Goal: Transaction & Acquisition: Purchase product/service

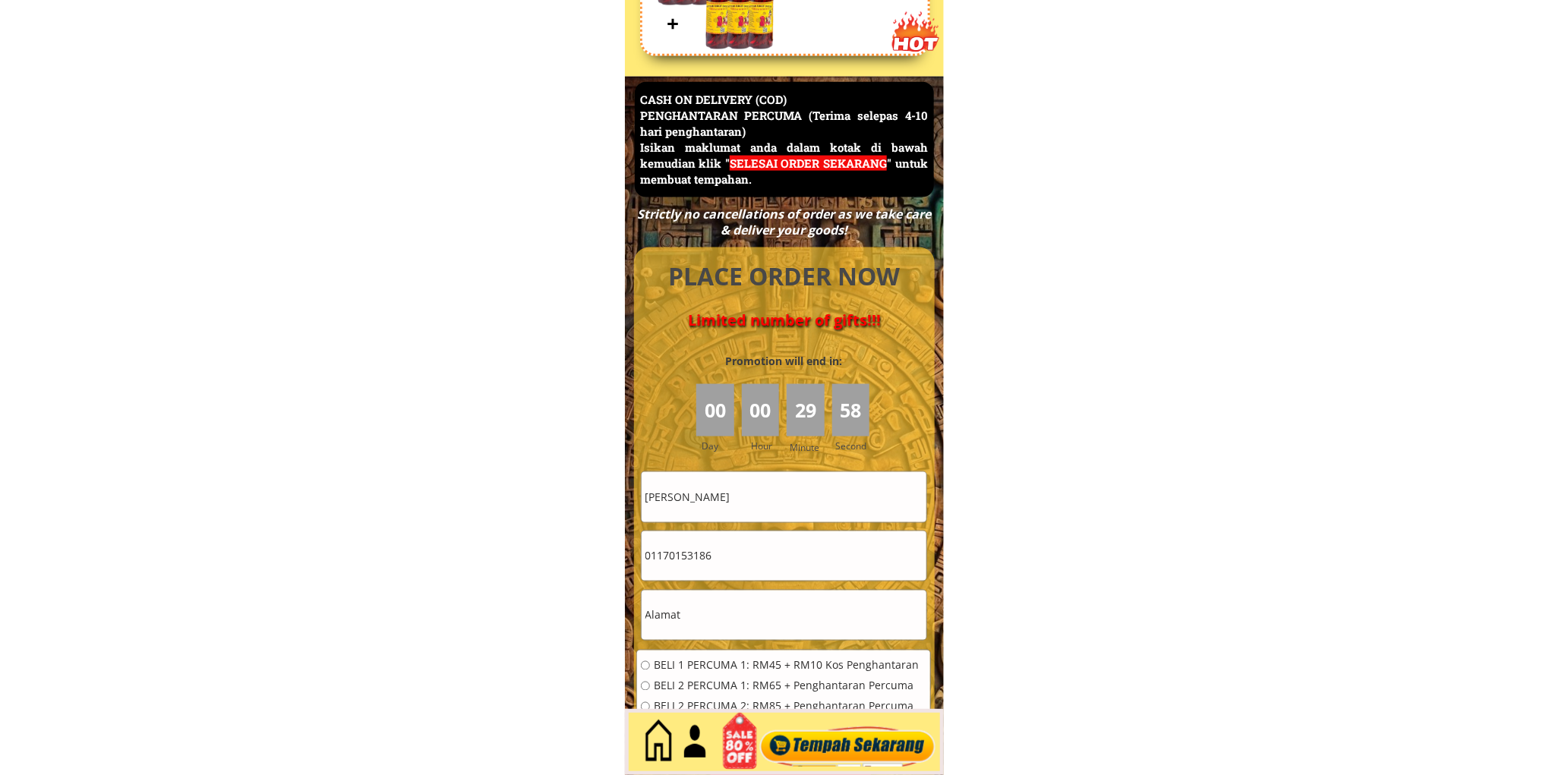
scroll to position [6588, 0]
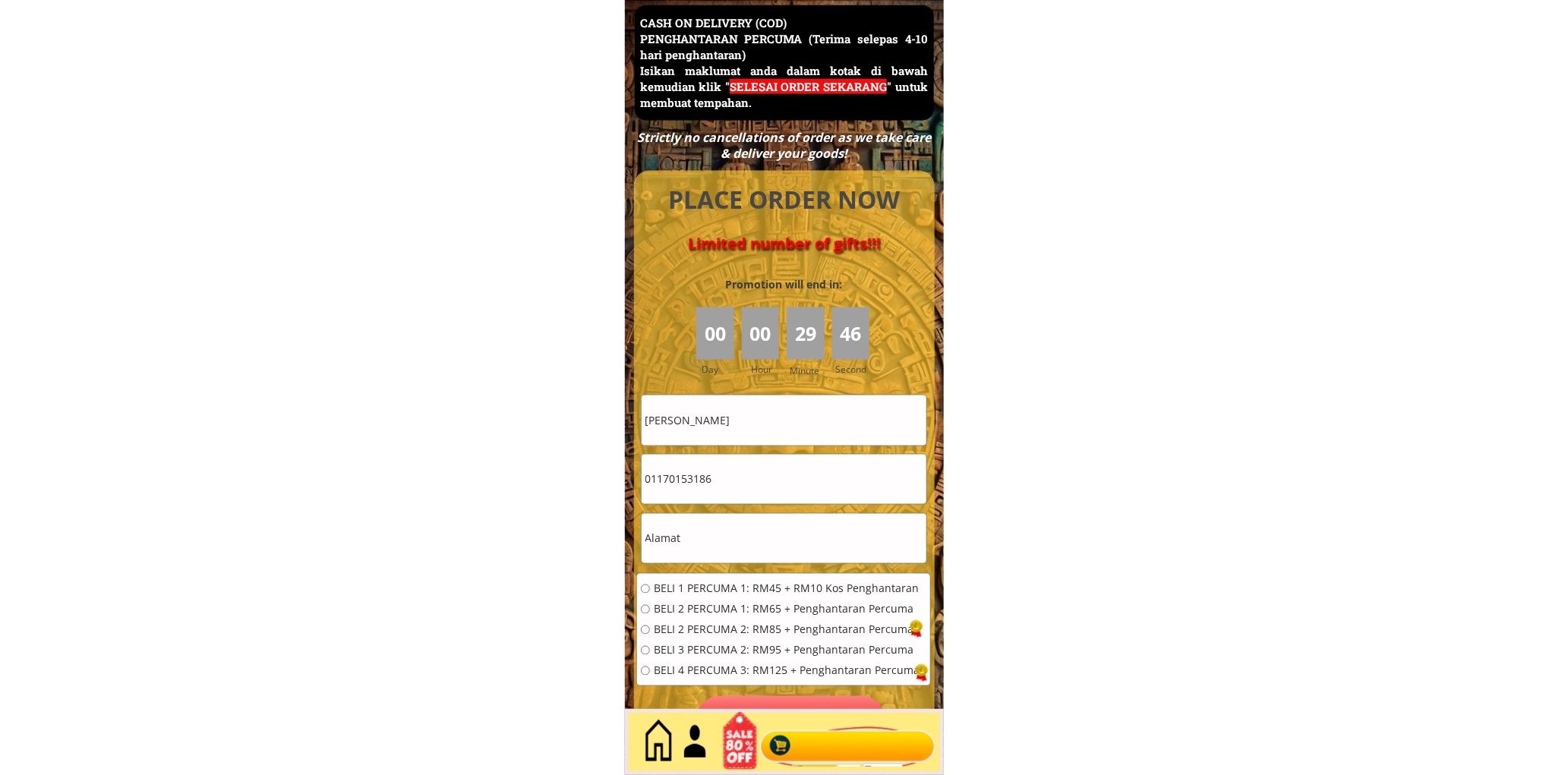
click at [807, 416] on input "Chan Kok Cheong" at bounding box center [784, 420] width 285 height 49
paste input "[PERSON_NAME]"
type input "[PERSON_NAME]"
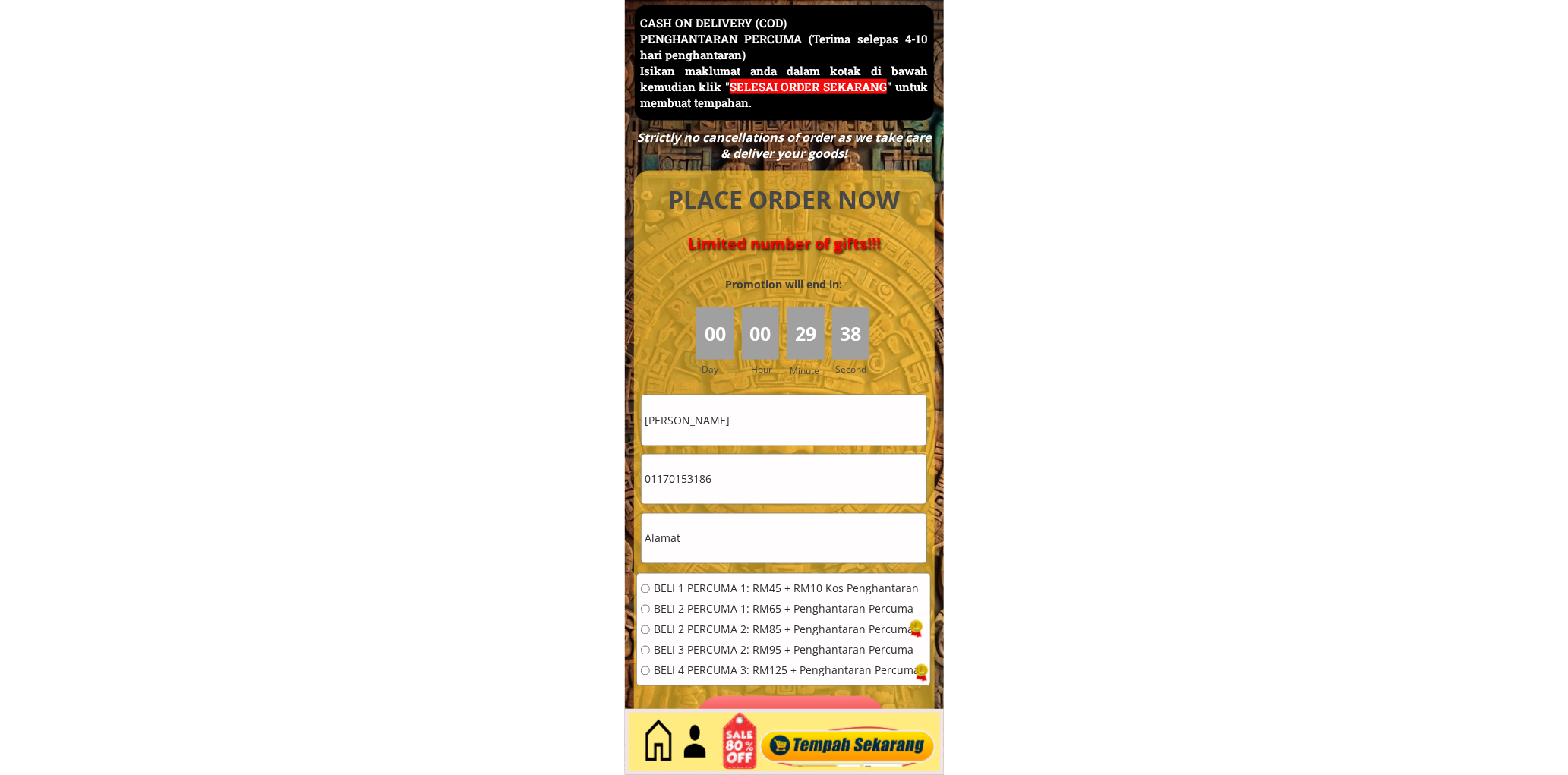
click at [745, 533] on input "text" at bounding box center [784, 538] width 285 height 49
paste input "51,Jalan Mas merah, kampung parit baru,81500,pekan Nenas ,Johor"
type input "51,Jalan Mas merah, kampung parit baru,81500,pekan Nenas ,Johor"
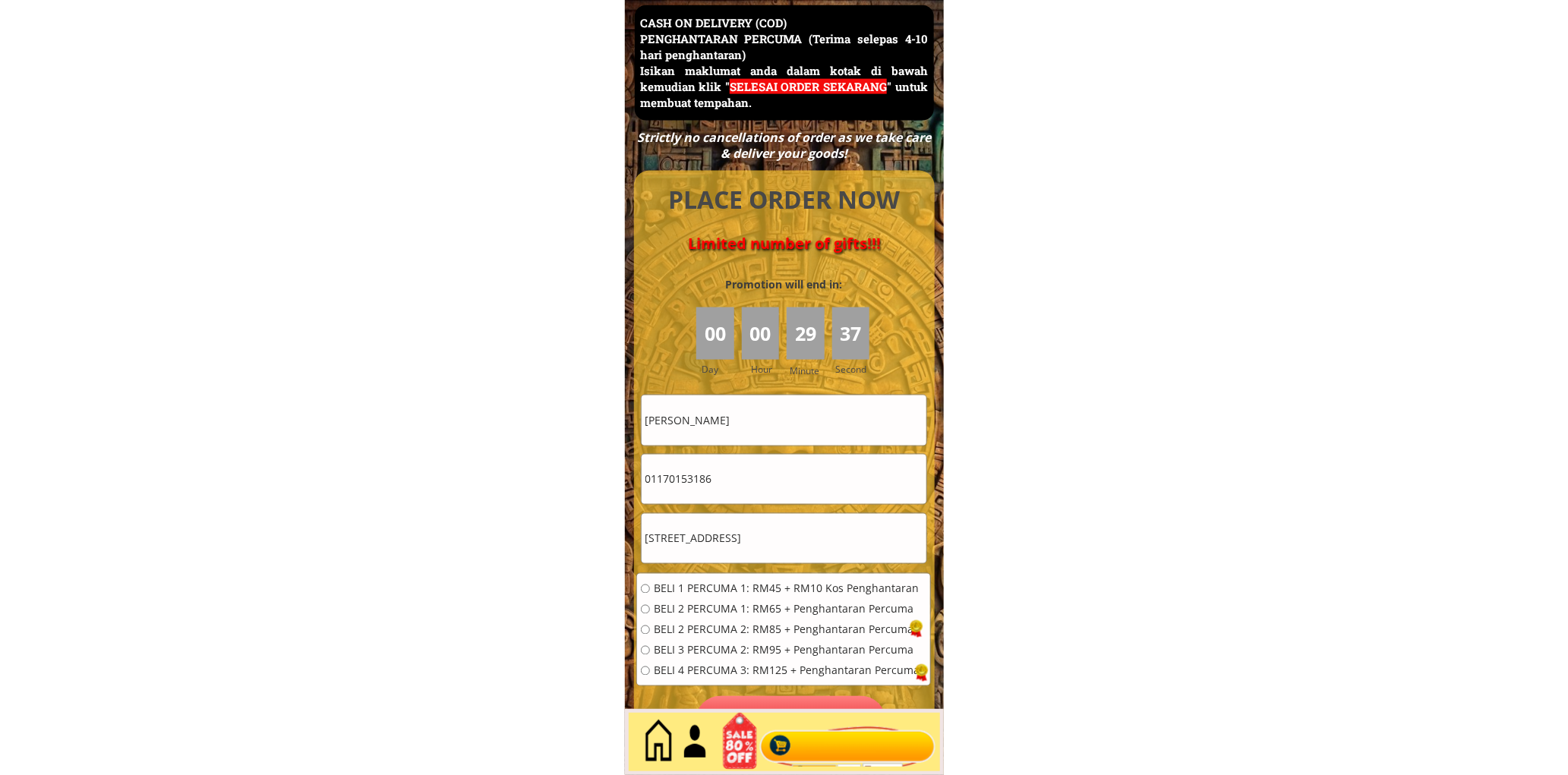
click at [702, 597] on div "BELI 1 PERCUMA 1: RM45 + RM10 Kos Penghantaran BELI 2 PERCUMA 1: RM65 + Penghan…" at bounding box center [780, 635] width 279 height 103
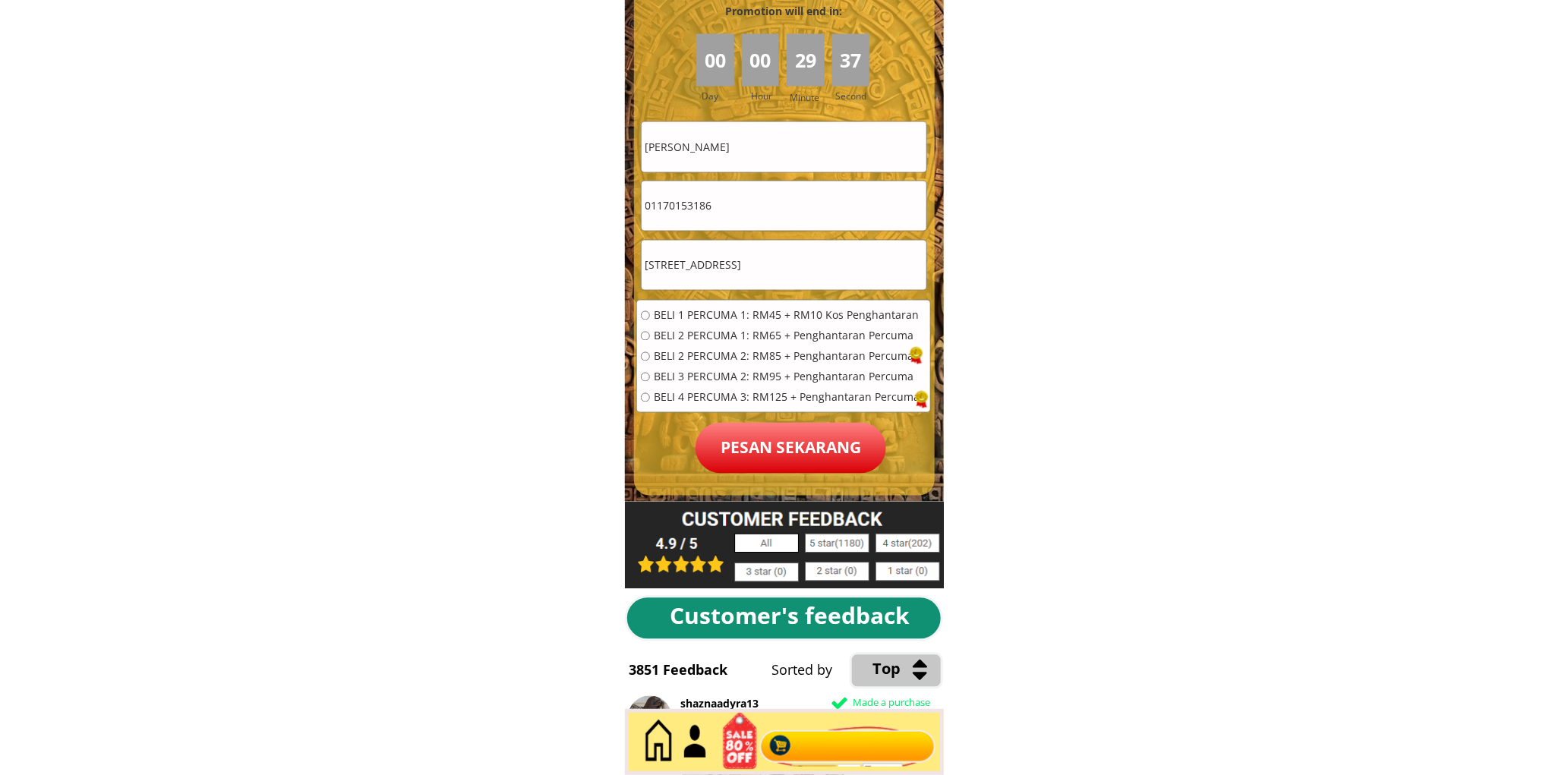
scroll to position [6869, 0]
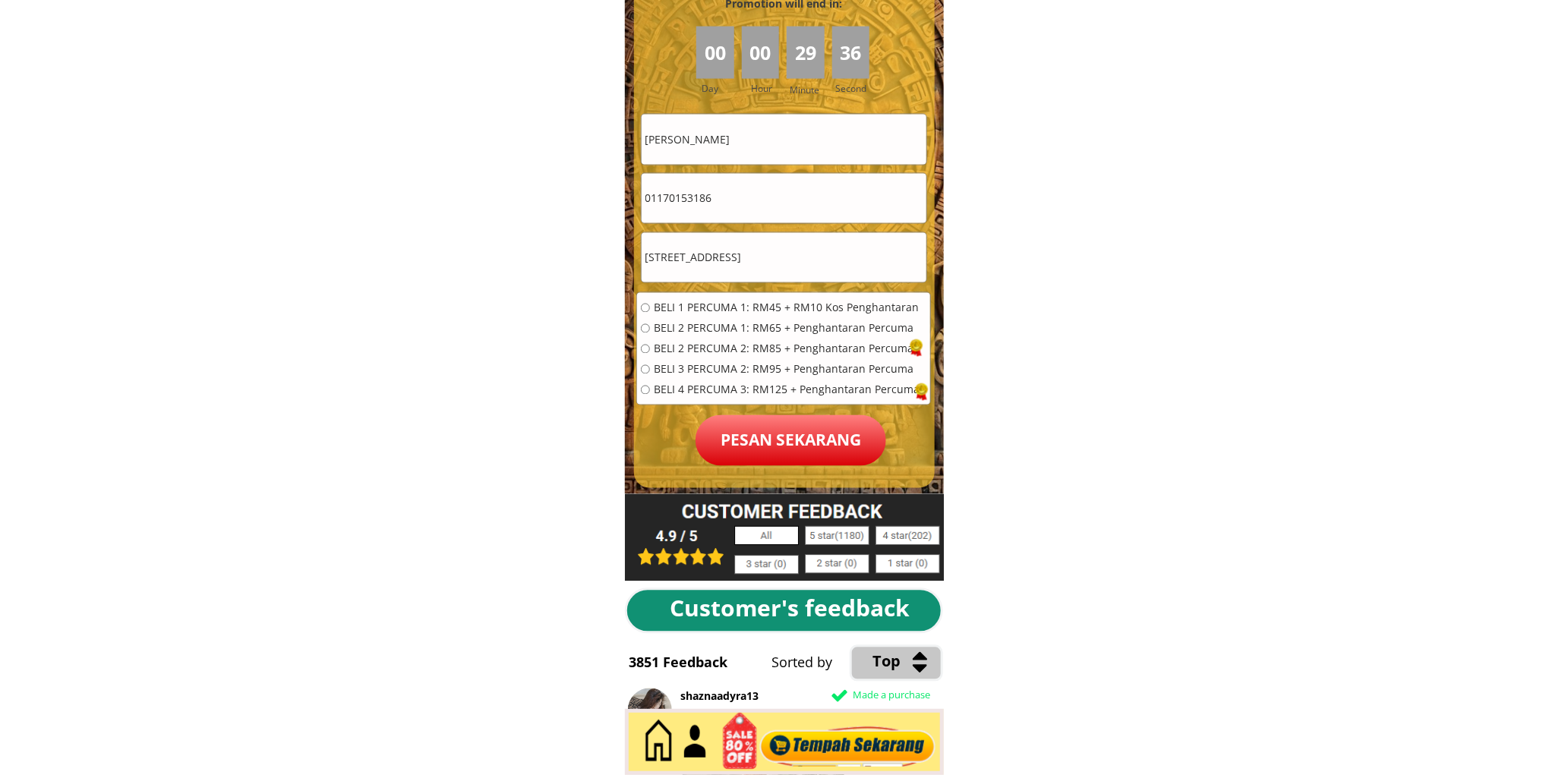
click at [647, 310] on input "radio" at bounding box center [645, 309] width 10 height 10
radio input "true"
click at [800, 442] on p "Pesan sekarang" at bounding box center [790, 440] width 191 height 51
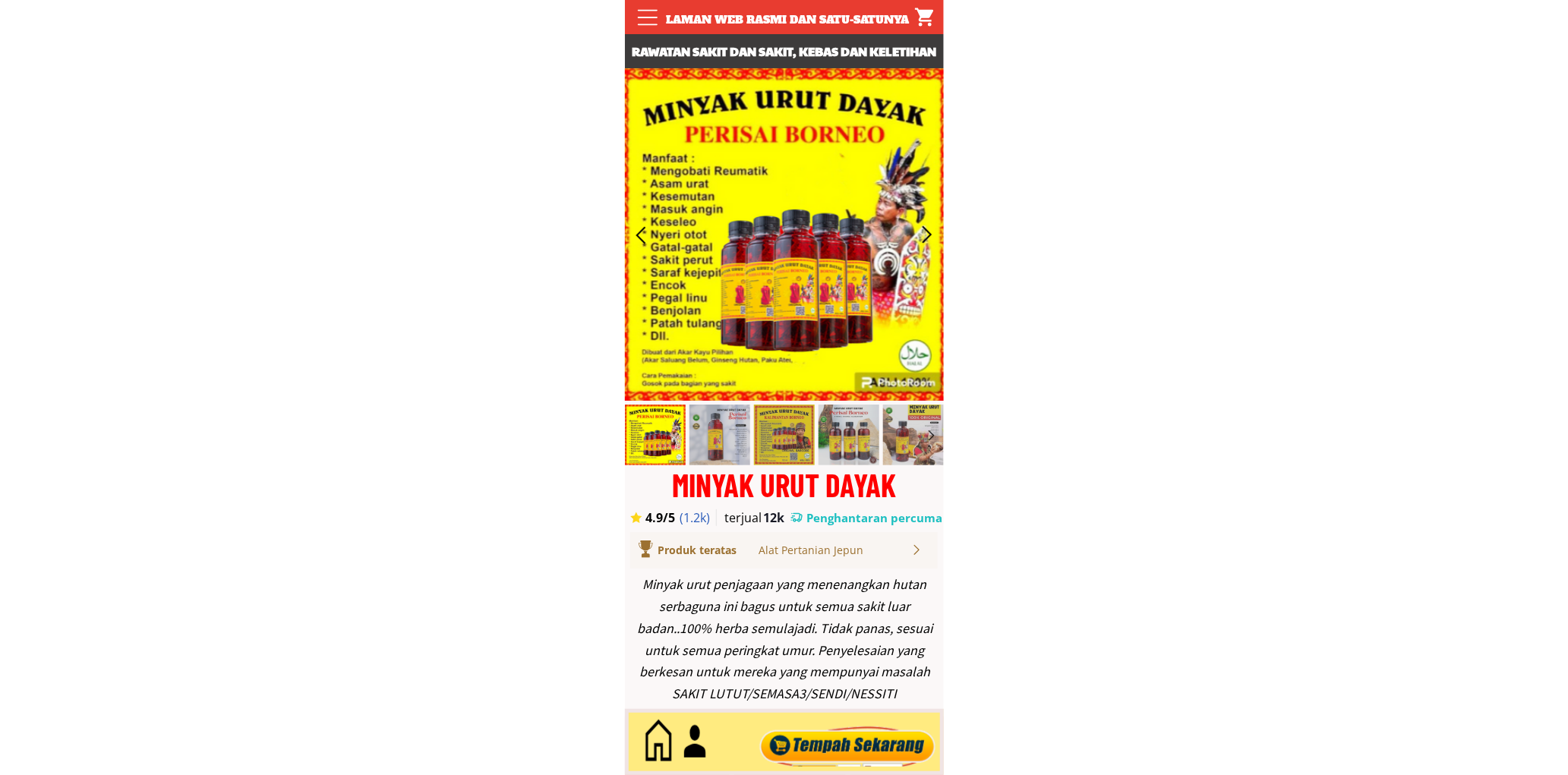
click at [866, 724] on div at bounding box center [848, 742] width 184 height 50
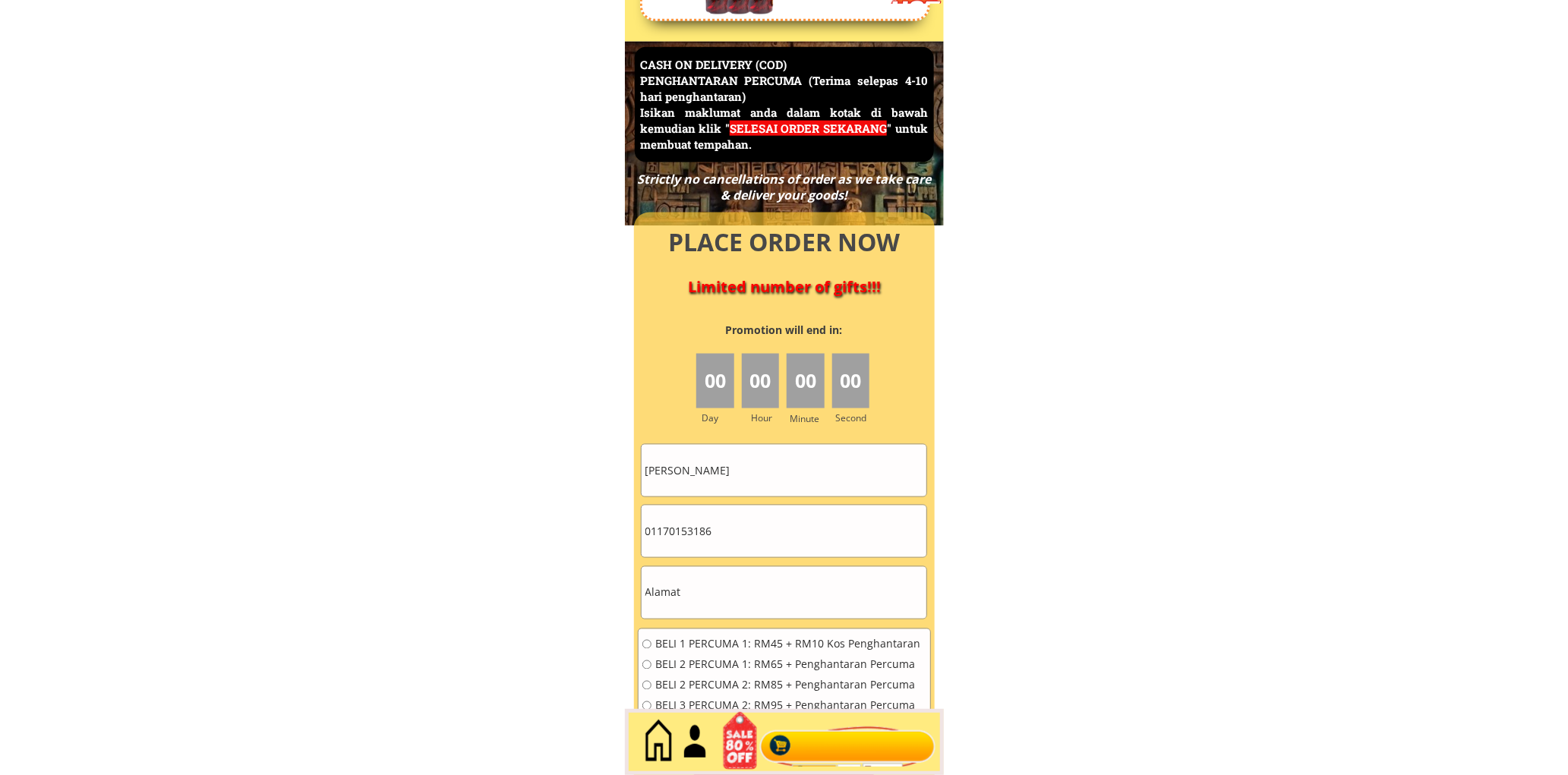
scroll to position [6588, 0]
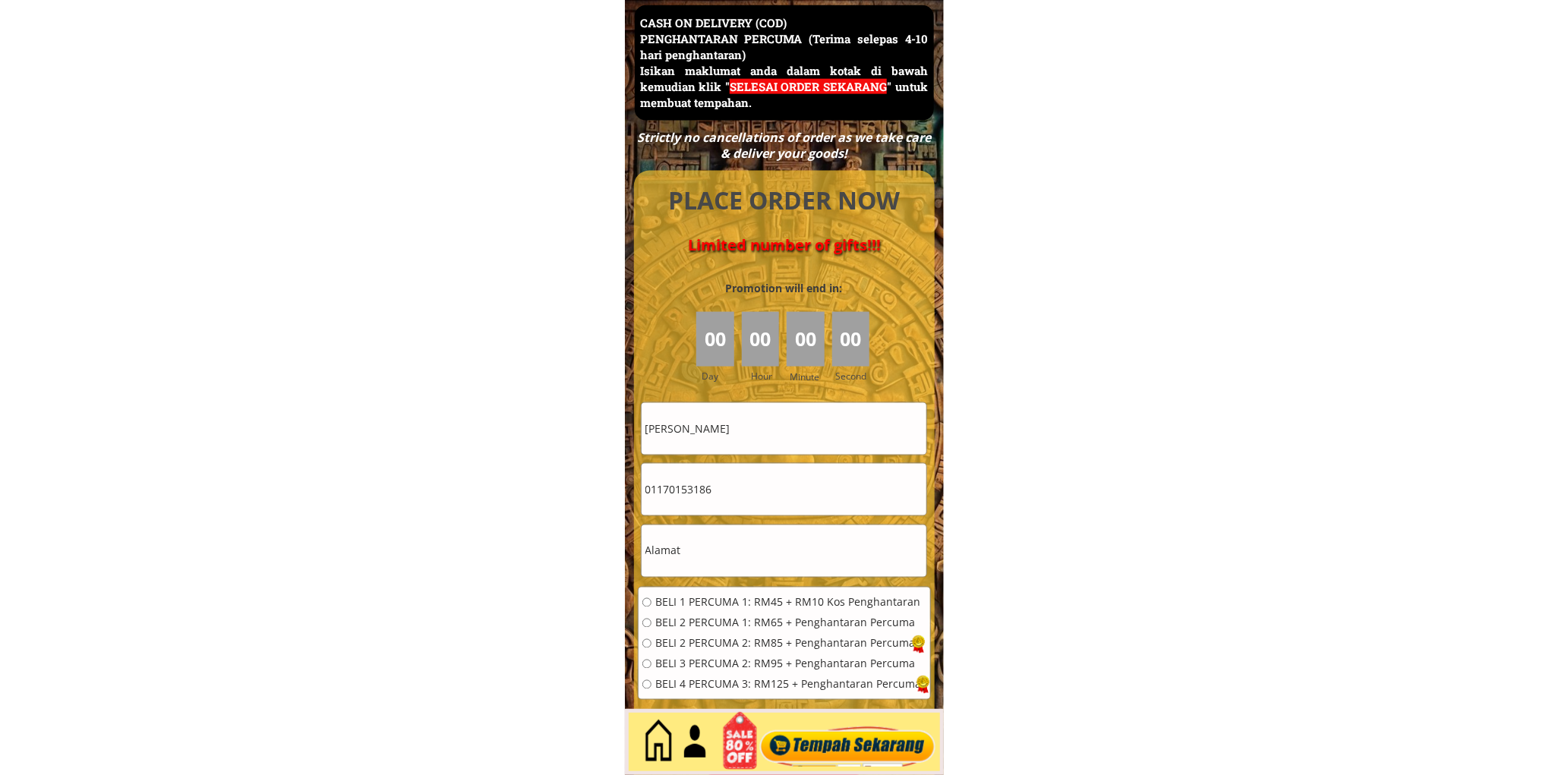
click at [762, 416] on input "[PERSON_NAME]" at bounding box center [784, 429] width 285 height 52
drag, startPoint x: 762, startPoint y: 416, endPoint x: 677, endPoint y: 414, distance: 85.0
click at [761, 416] on input "[PERSON_NAME]" at bounding box center [784, 429] width 285 height 52
paste input ""Hj Mungin bin [PERSON_NAME]"
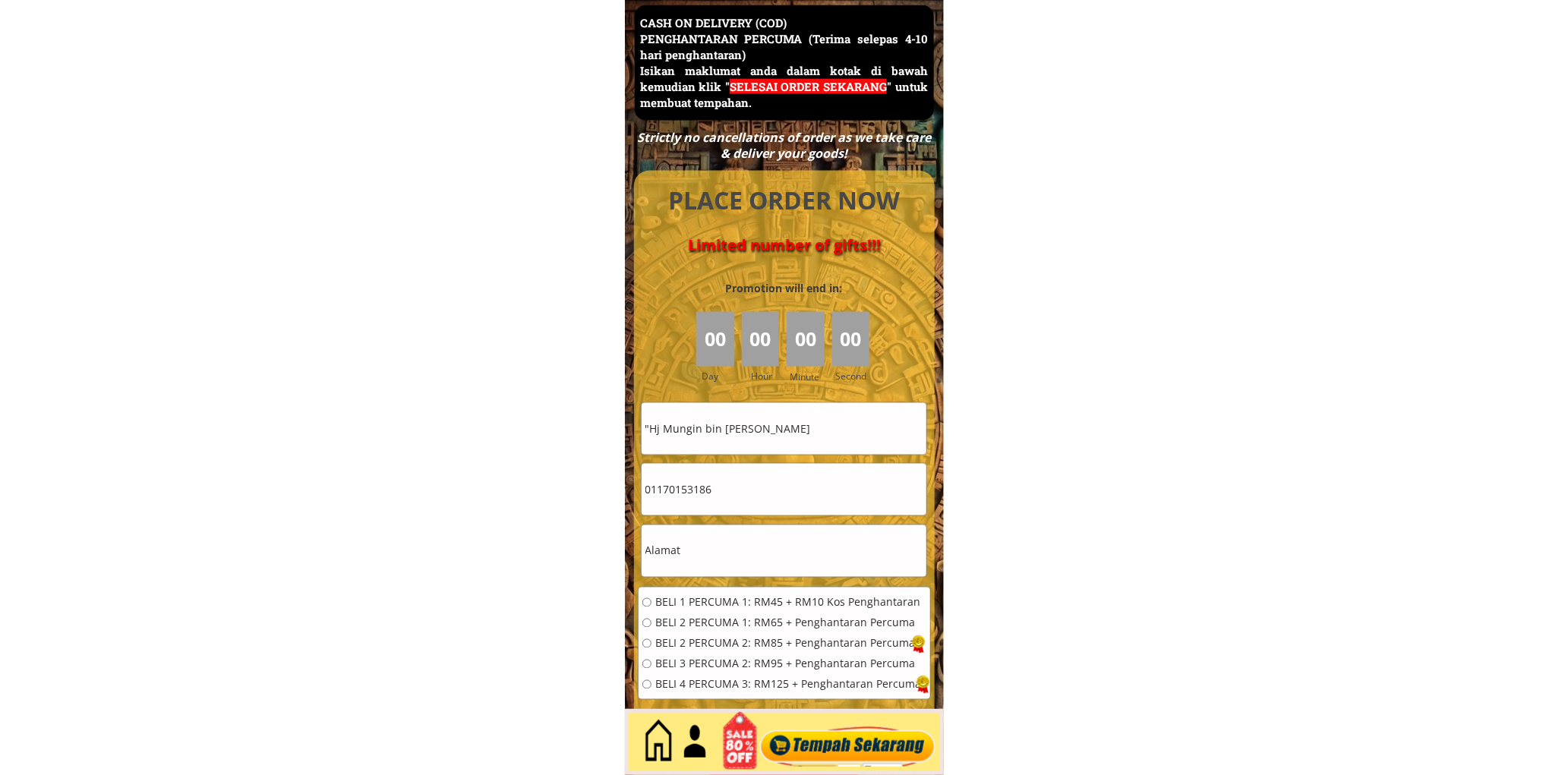
drag, startPoint x: 651, startPoint y: 428, endPoint x: 669, endPoint y: 458, distance: 35.0
click at [651, 429] on input ""Hj Mungin bin [PERSON_NAME]" at bounding box center [784, 429] width 285 height 52
type input "Hj Mungin bin hj [PERSON_NAME]"
click at [761, 481] on input "01170153186" at bounding box center [784, 490] width 285 height 52
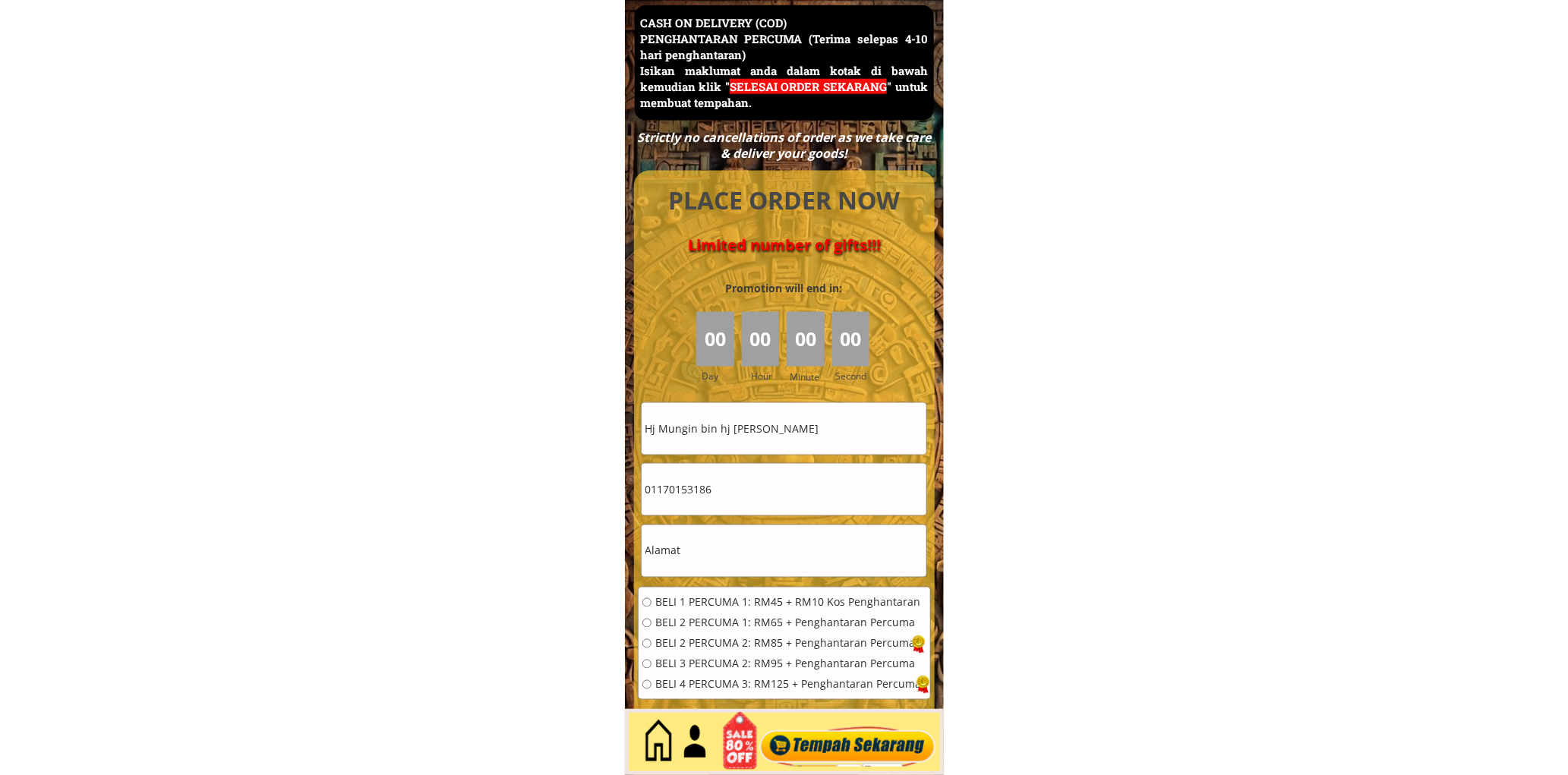
paste input "9224486"
type input "0192244866"
click at [745, 552] on input "text" at bounding box center [784, 552] width 285 height 52
paste input "Lot 3327 kg Sementa batu 6 3/4 [GEOGRAPHIC_DATA]"
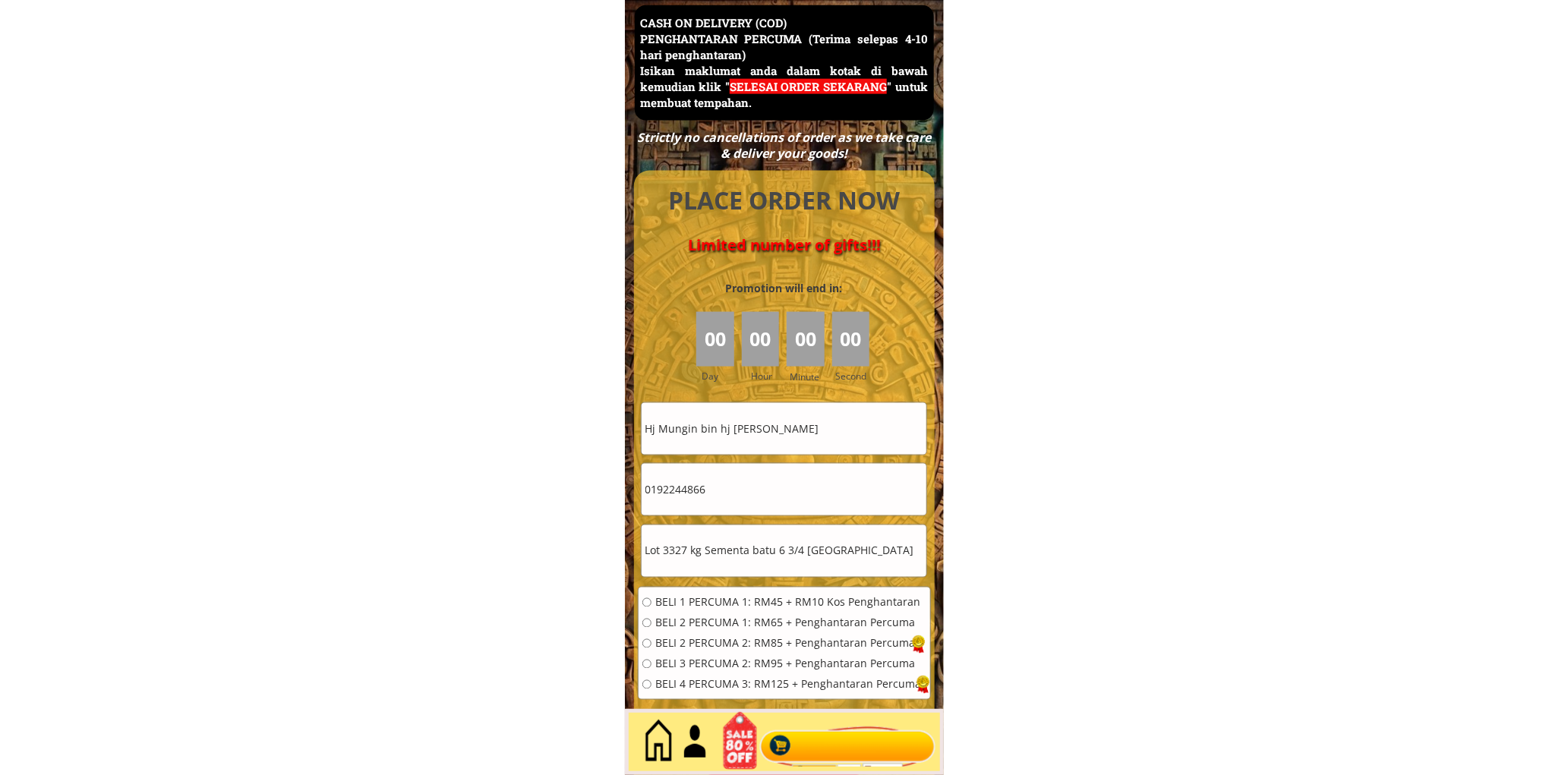
type input "Lot 3327 kg Sementa batu 6 3/4 [GEOGRAPHIC_DATA]"
click at [719, 611] on div "BELI 1 PERCUMA 1: RM45 + RM10 Kos Penghantaran BELI 2 PERCUMA 1: RM65 + Penghan…" at bounding box center [782, 648] width 279 height 103
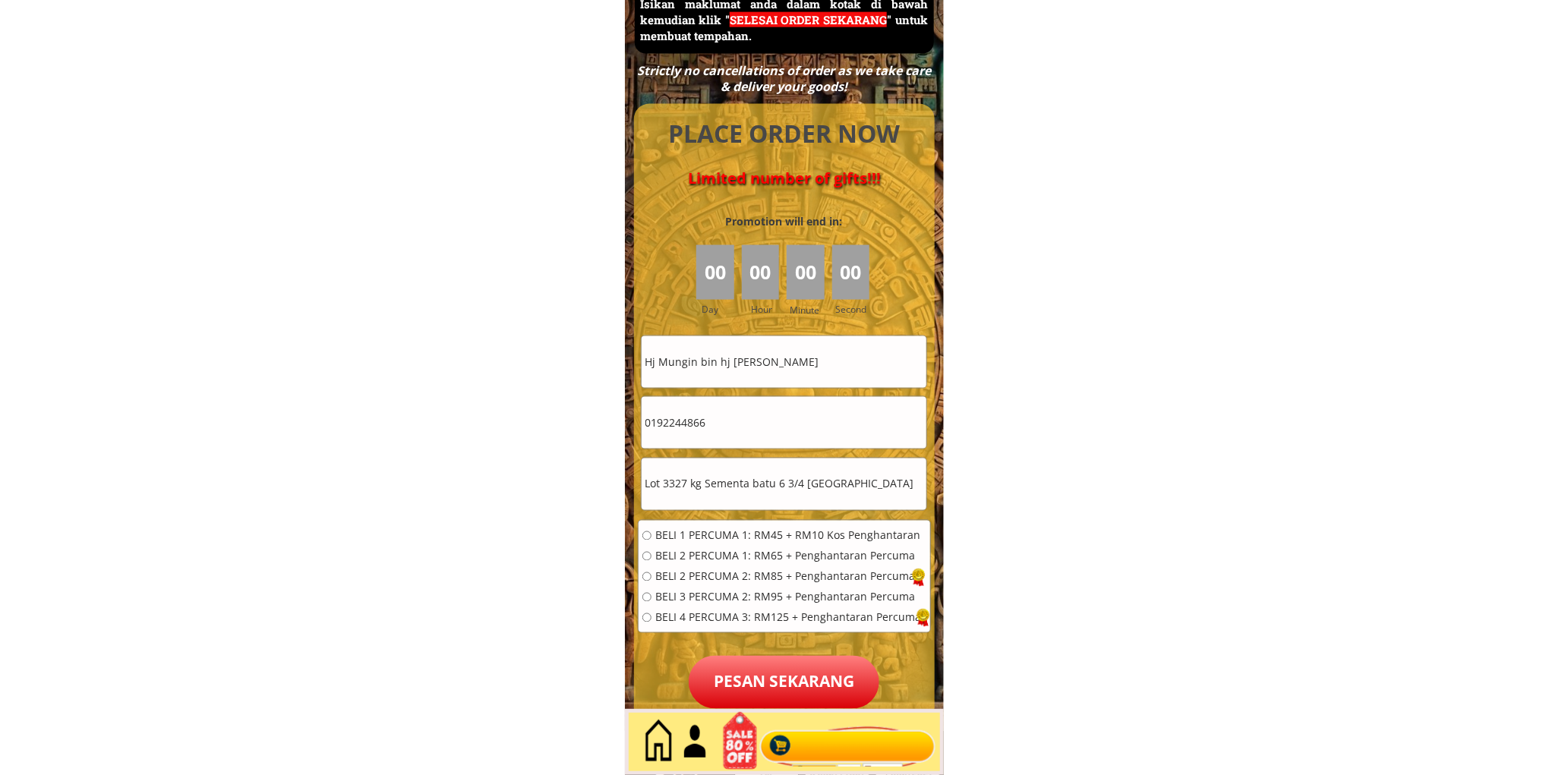
scroll to position [6869, 0]
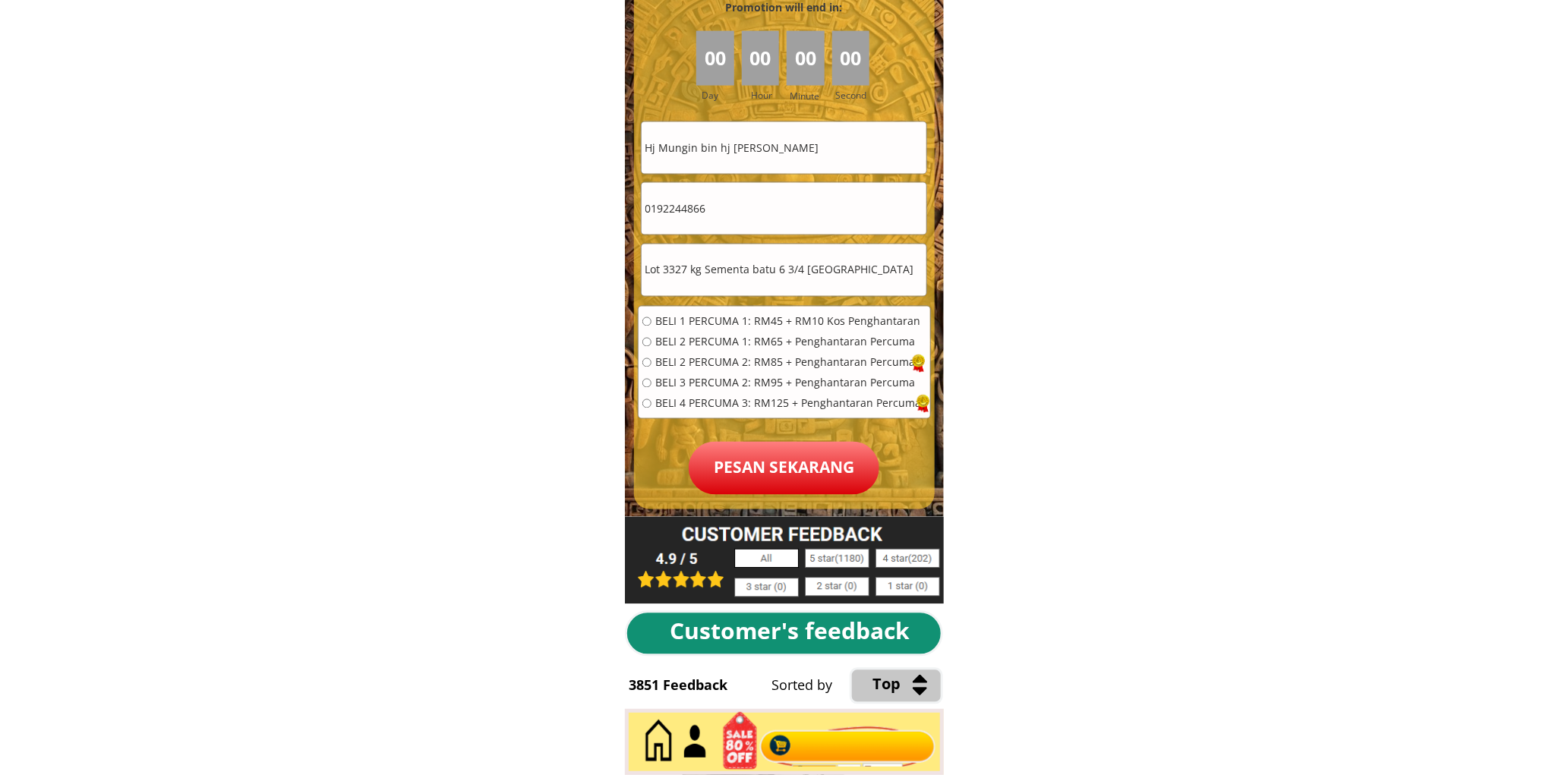
click at [670, 331] on div "BELI 1 PERCUMA 1: RM45 + RM10 Kos Penghantaran BELI 2 PERCUMA 1: RM65 + Penghan…" at bounding box center [782, 367] width 279 height 103
click at [681, 341] on span "BELI 2 PERCUMA 1: RM65 + Penghantaran Percuma" at bounding box center [787, 342] width 266 height 11
radio input "true"
click at [788, 452] on p "Pesan sekarang" at bounding box center [784, 468] width 191 height 53
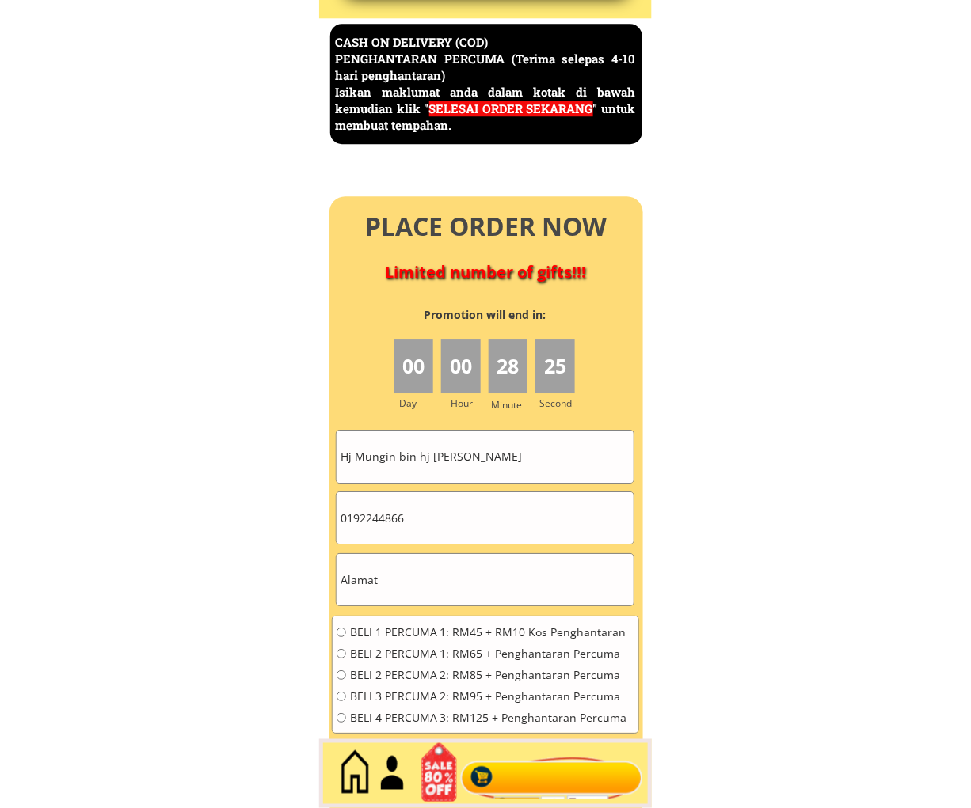
scroll to position [6869, 0]
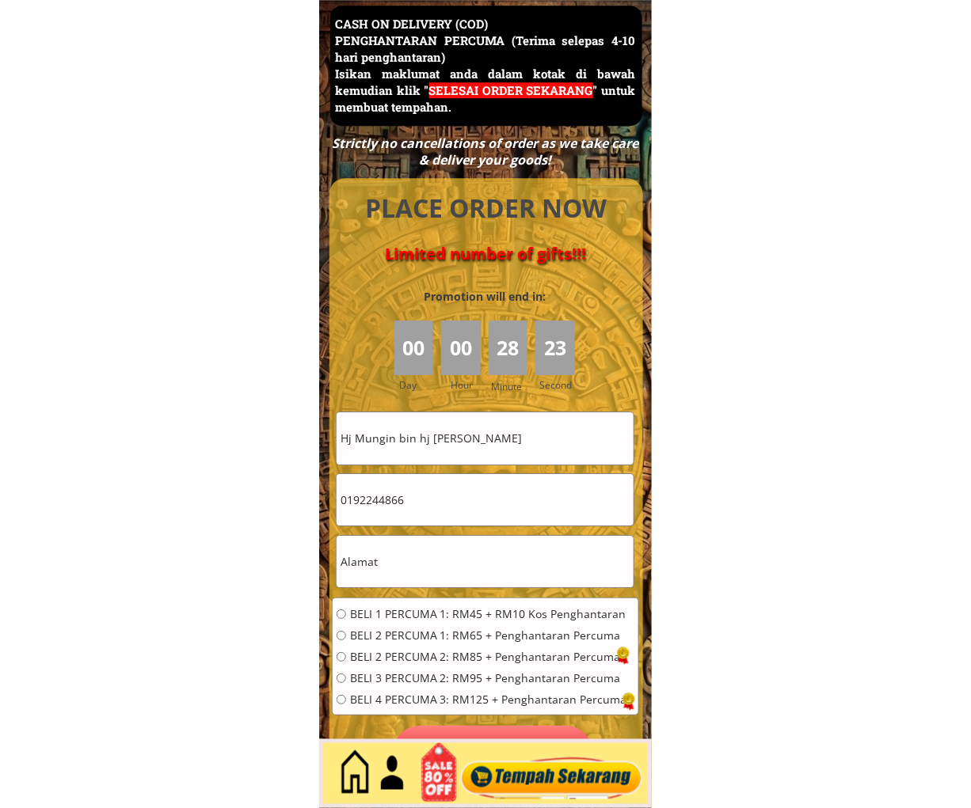
click at [447, 504] on input "0192244866" at bounding box center [484, 499] width 297 height 51
paste input "Referred by: http://m.facebook.com/ Set User Properties Navigate www.malaysiast…"
type input "0192244866"
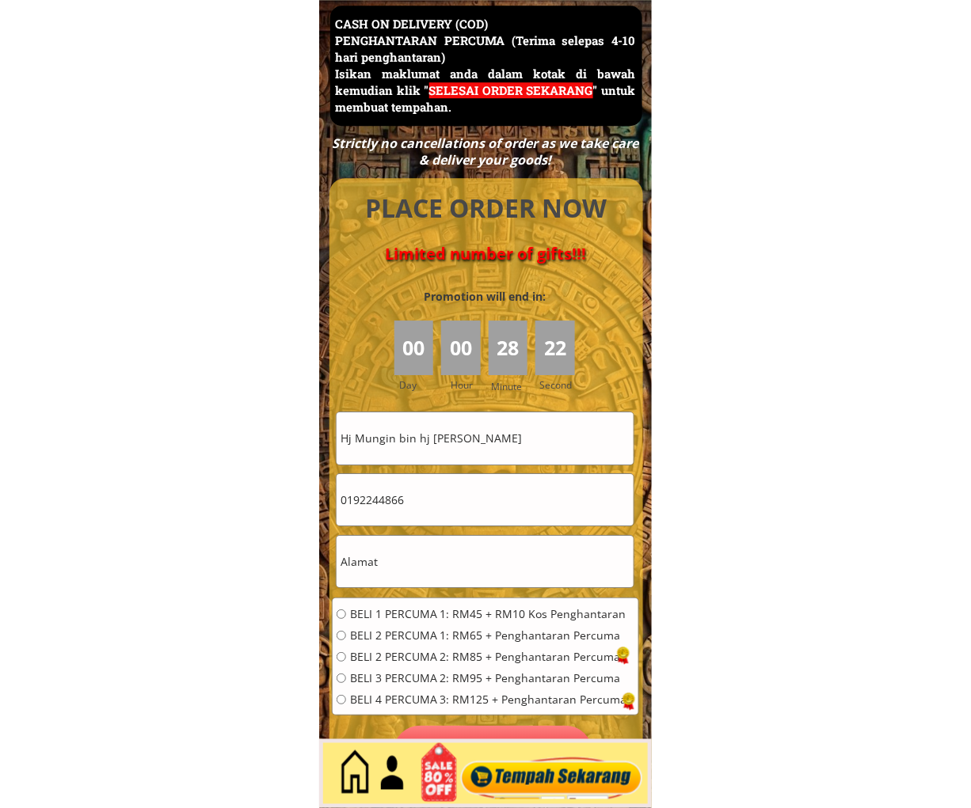
scroll to position [0, 0]
click at [508, 456] on input "Hj Mungin bin hj [PERSON_NAME]" at bounding box center [484, 438] width 297 height 51
paste input "Nohhani in Hamzah"
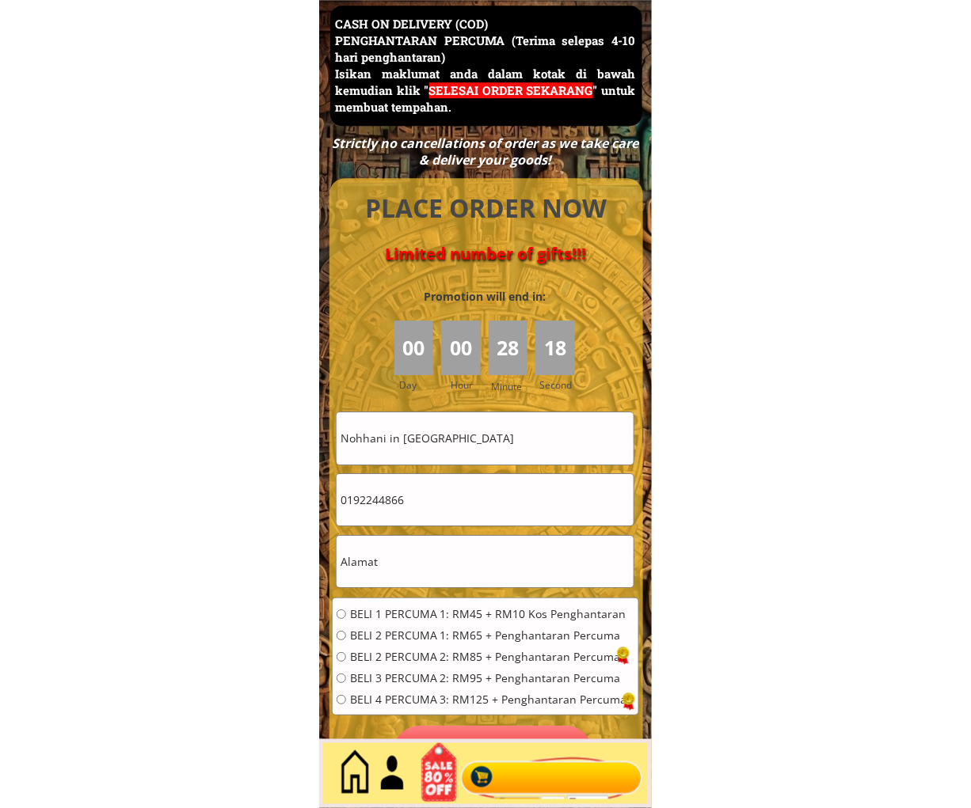
type input "Nohhani in Hamzah"
click at [449, 499] on input "0192244866" at bounding box center [484, 499] width 297 height 51
paste input "-3070642"
click at [367, 501] on input "019-3070642" at bounding box center [484, 499] width 297 height 51
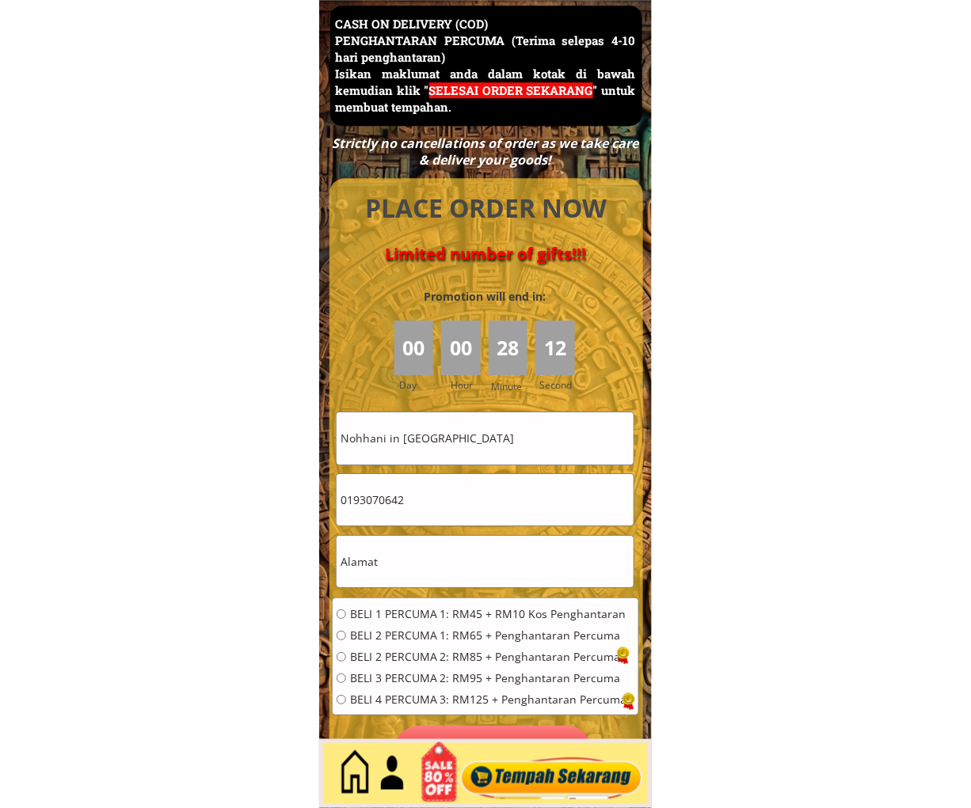
type input "0193070642"
click at [420, 546] on input "text" at bounding box center [484, 561] width 297 height 51
paste input "No 12, Jln 19/14B, Jln Sulam 2, Seksyen 19, 40300 Shah Alam"
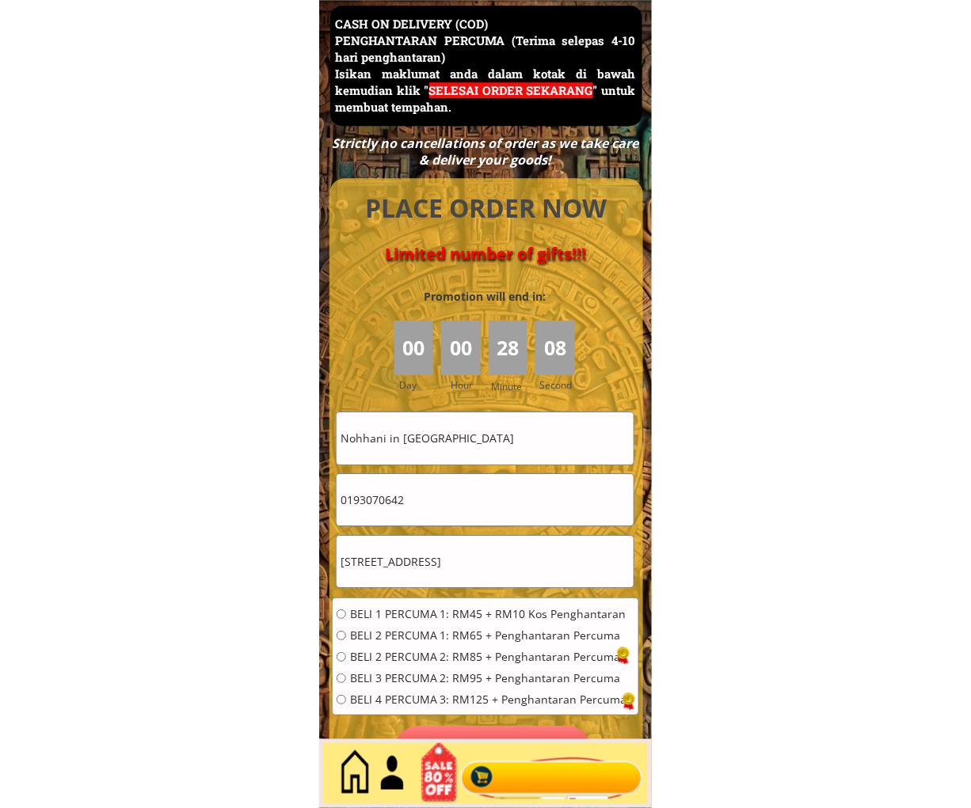
type input "No 12, Jln 19/14B, Jln Sulam 2, Seksyen 19, 40300 Shah Alam"
click at [434, 631] on span "BELI 2 PERCUMA 1: RM65 + Penghantaran Percuma" at bounding box center [488, 635] width 277 height 11
radio input "true"
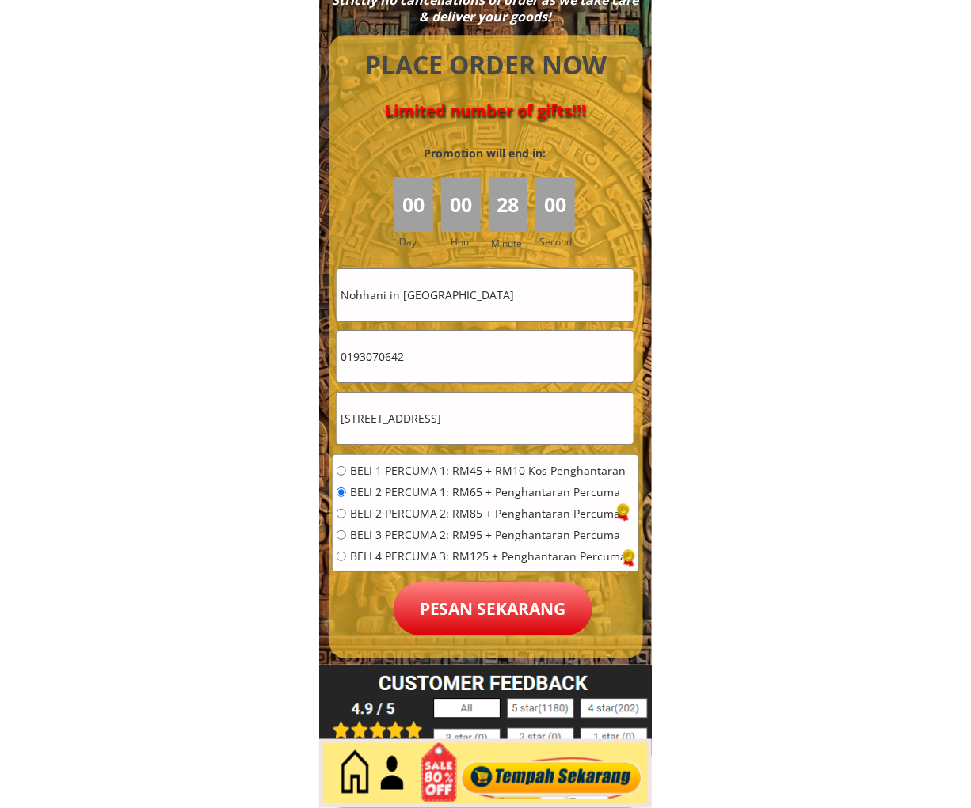
scroll to position [7017, 0]
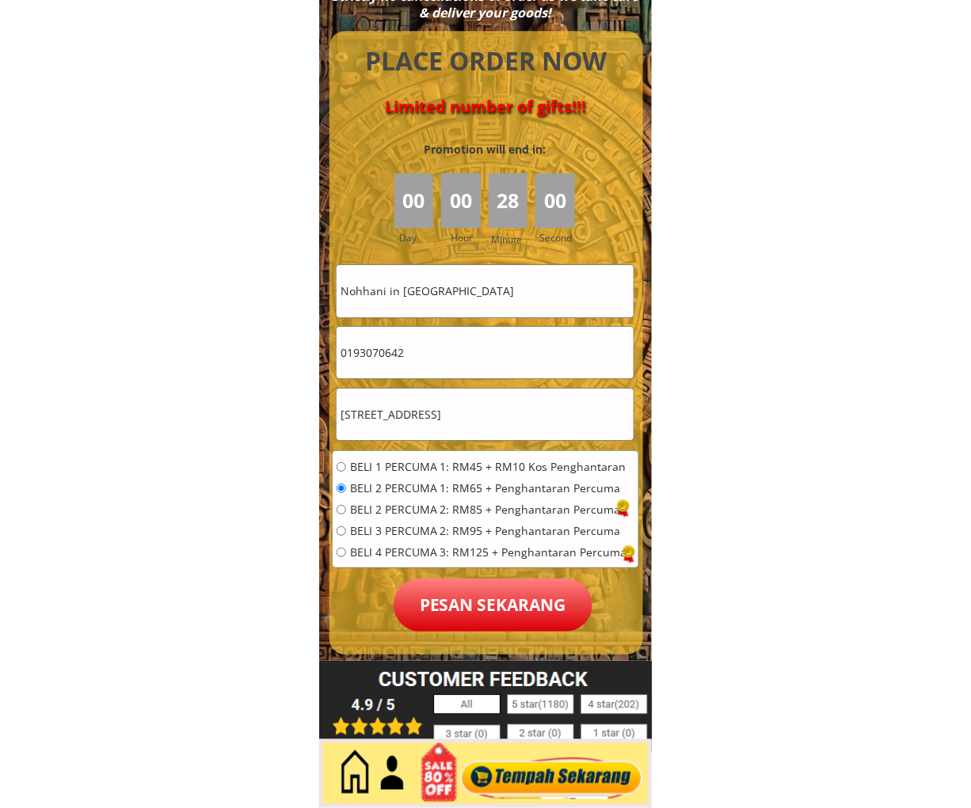
click at [492, 618] on p "Pesan sekarang" at bounding box center [493, 605] width 199 height 53
